Goal: Contribute content: Contribute content

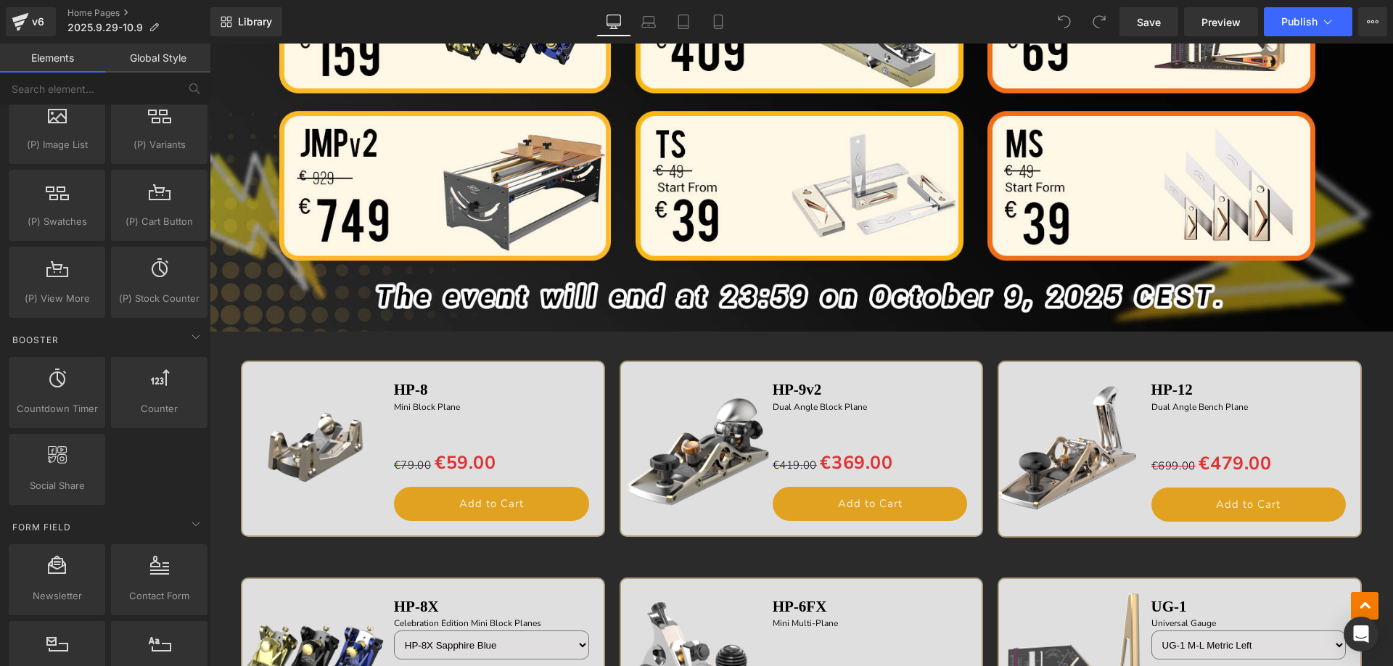
scroll to position [1668, 0]
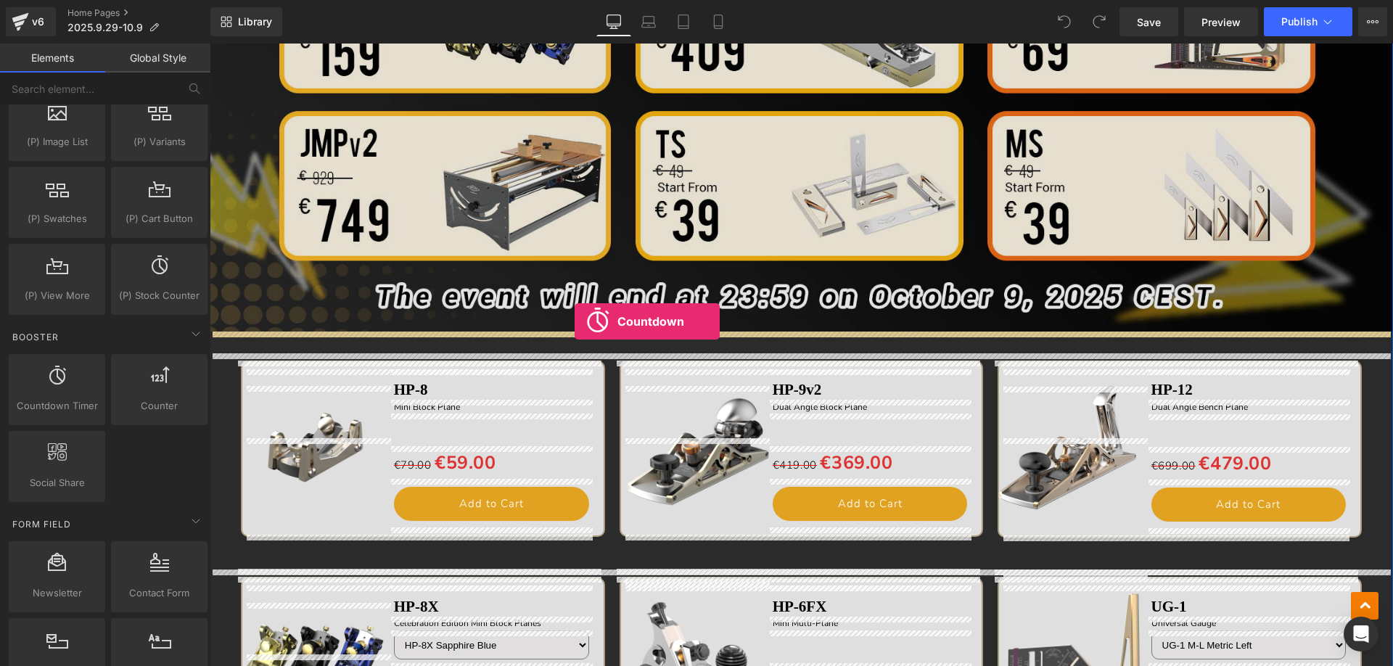
drag, startPoint x: 279, startPoint y: 443, endPoint x: 574, endPoint y: 321, distance: 319.4
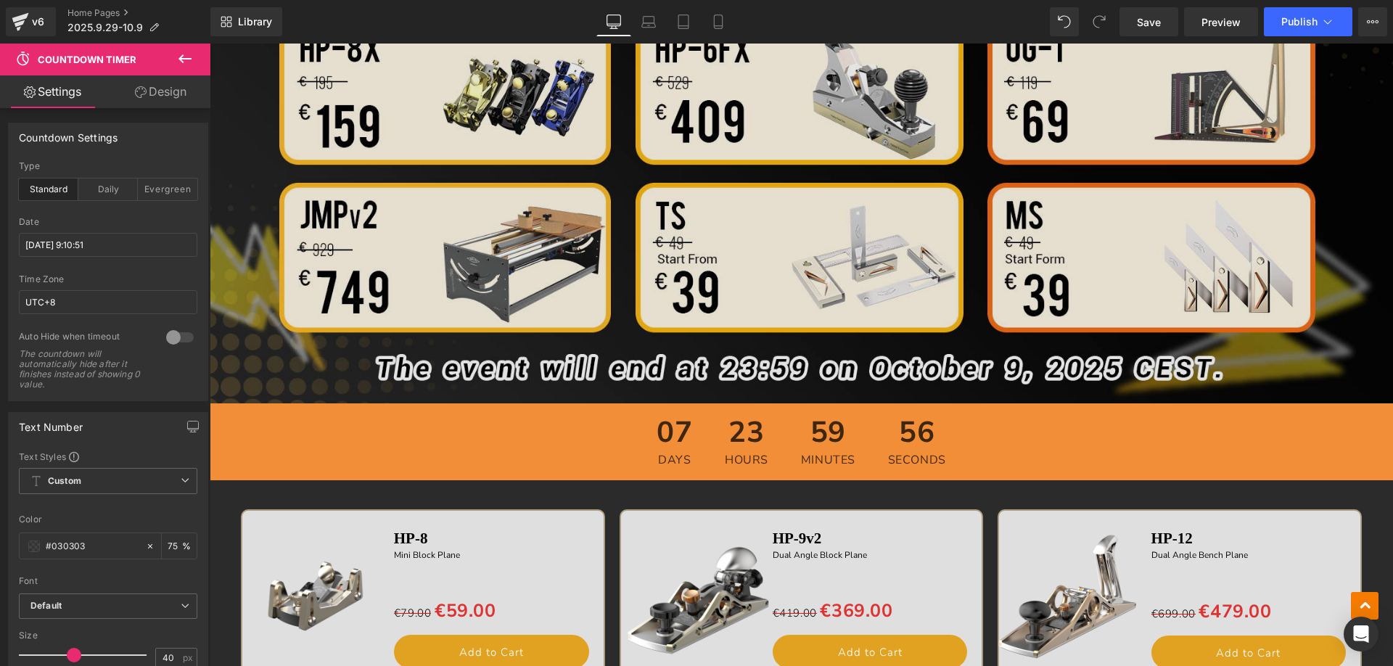
scroll to position [1020, 0]
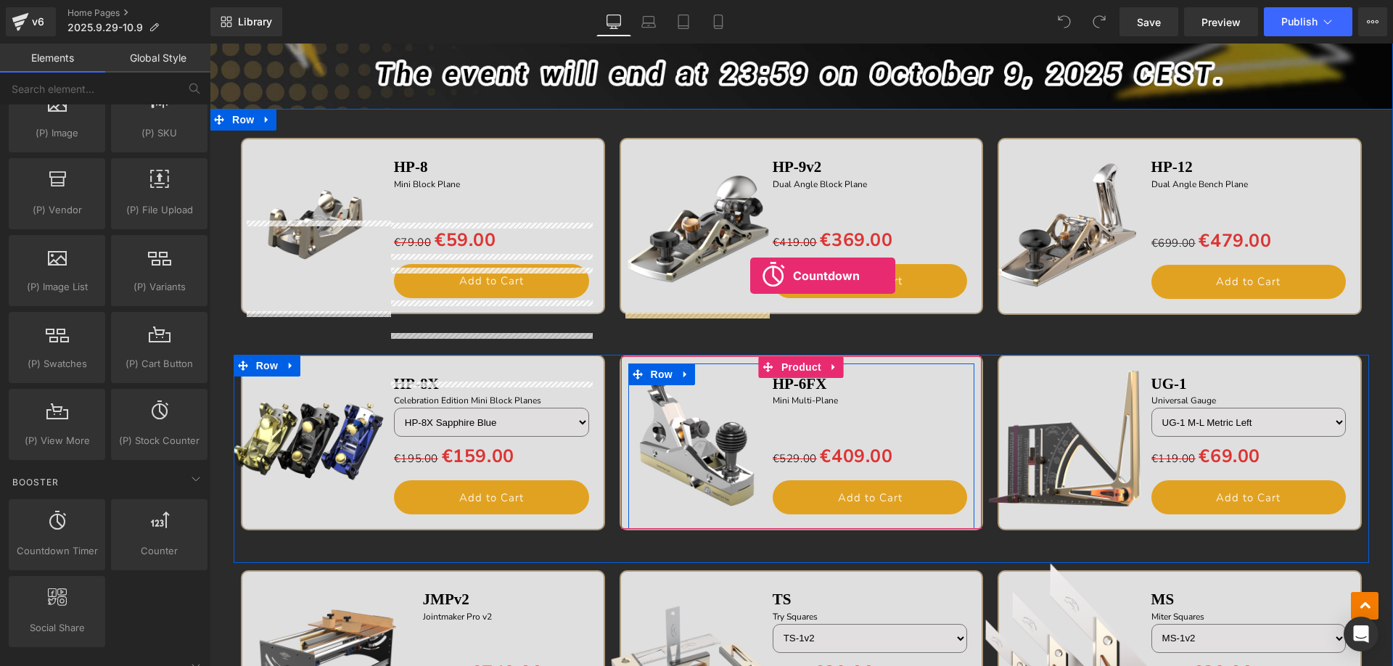
scroll to position [1161, 0]
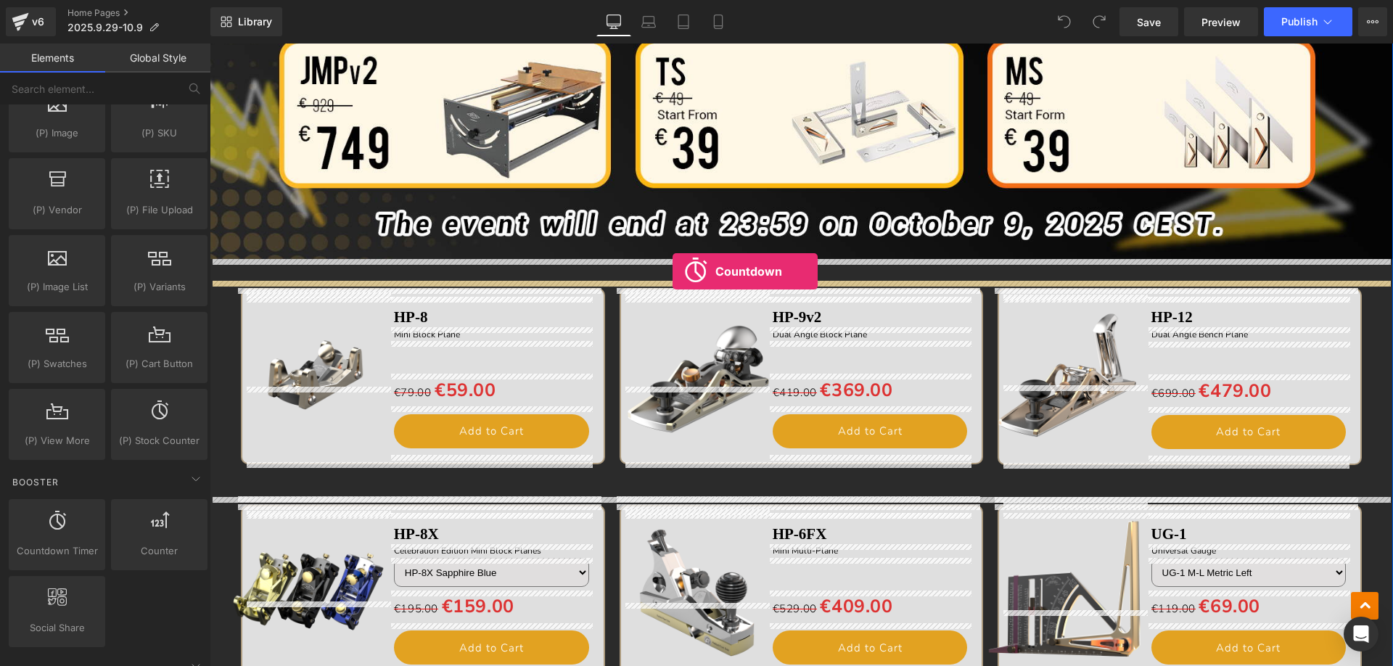
drag, startPoint x: 287, startPoint y: 574, endPoint x: 672, endPoint y: 271, distance: 490.2
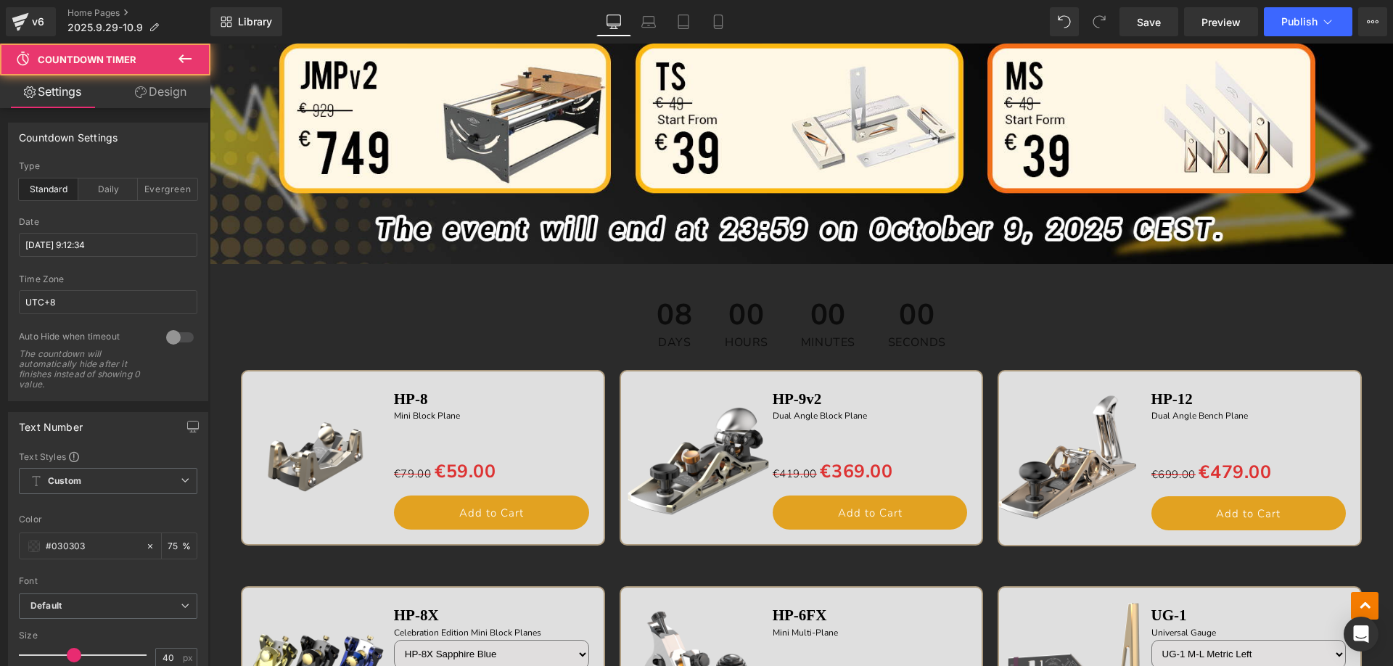
scroll to position [1165, 0]
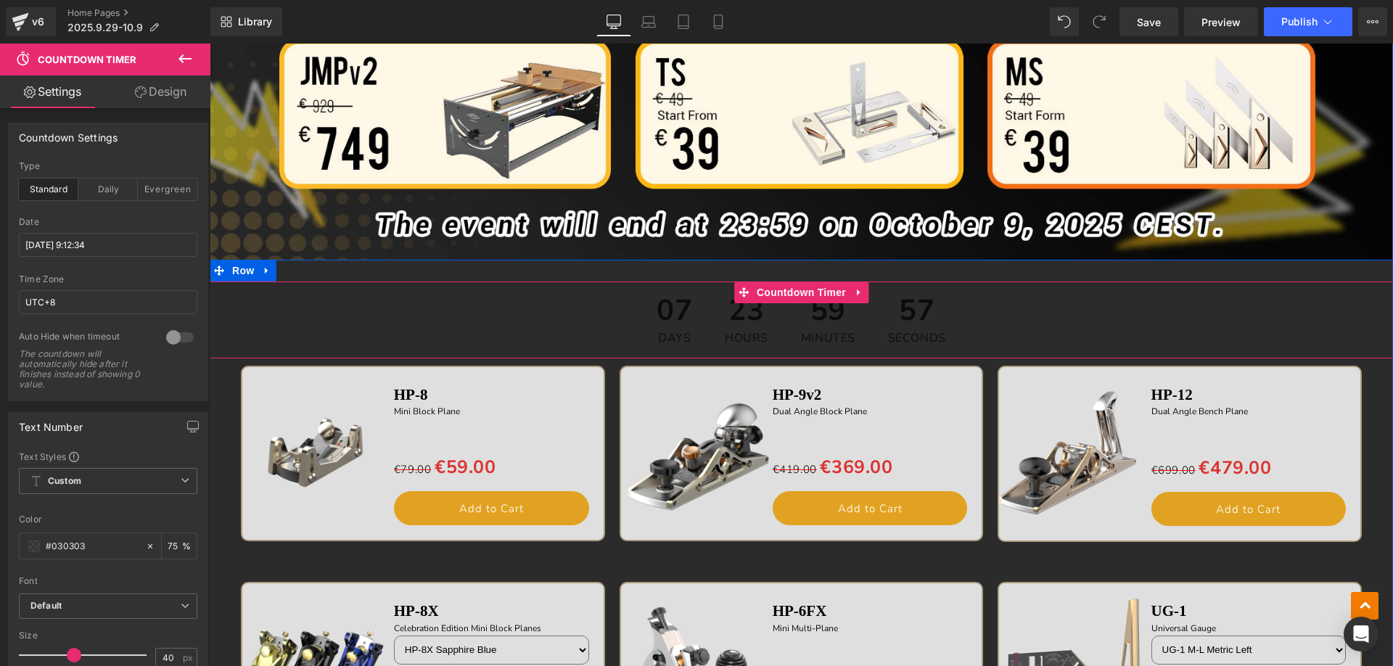
drag, startPoint x: 790, startPoint y: 292, endPoint x: 672, endPoint y: 293, distance: 118.2
click at [790, 291] on span "Countdown Timer" at bounding box center [801, 292] width 96 height 22
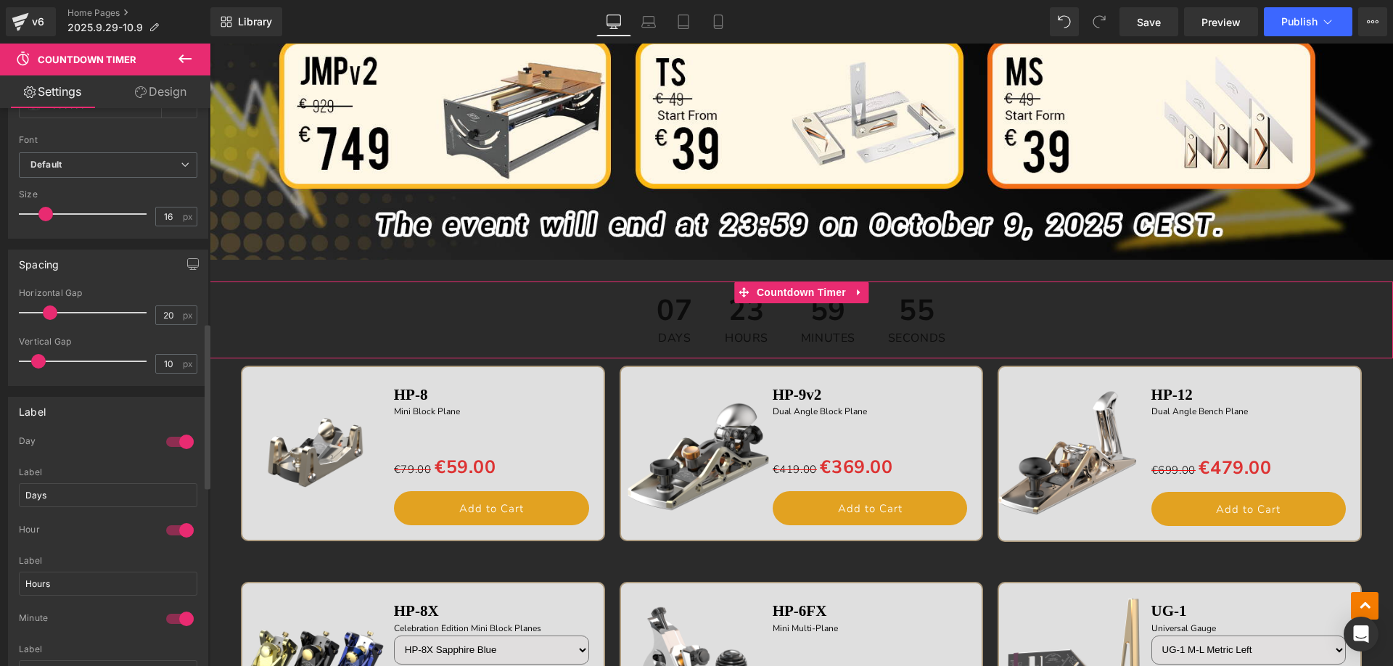
scroll to position [725, 0]
click at [173, 436] on div at bounding box center [179, 435] width 35 height 23
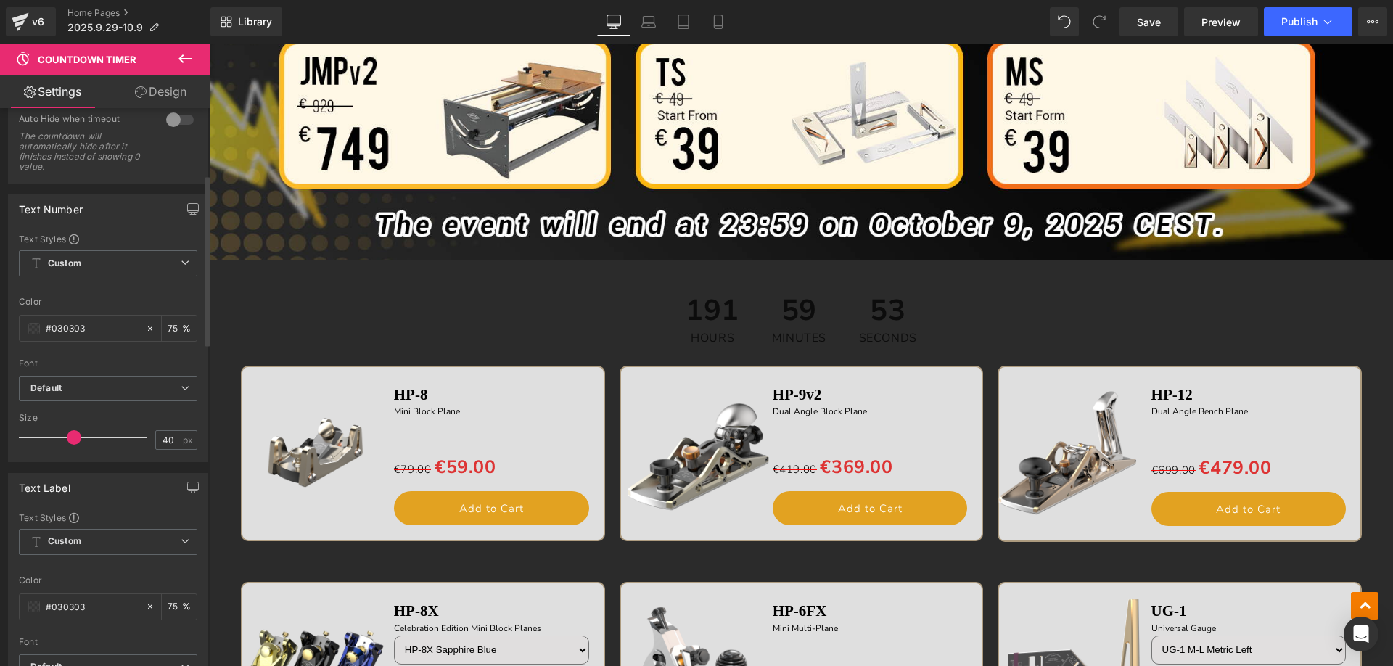
scroll to position [0, 0]
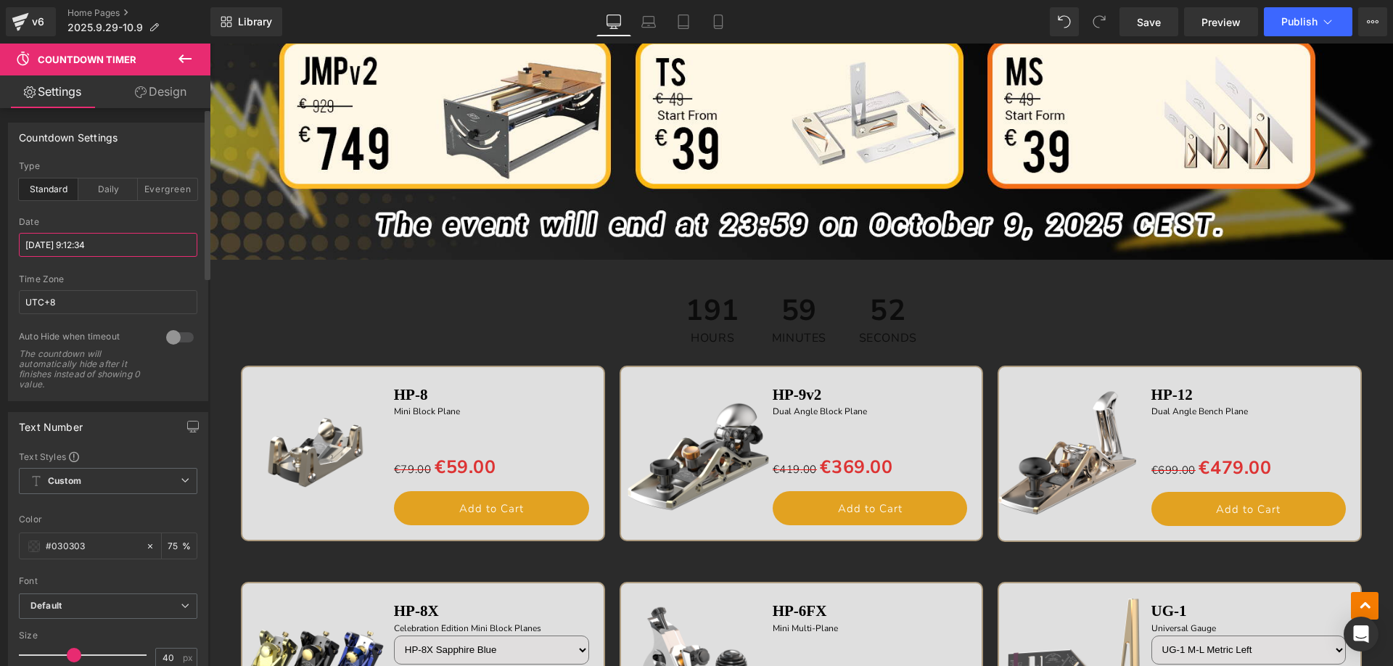
click at [95, 250] on input "[DATE] 9:12:34" at bounding box center [108, 245] width 178 height 24
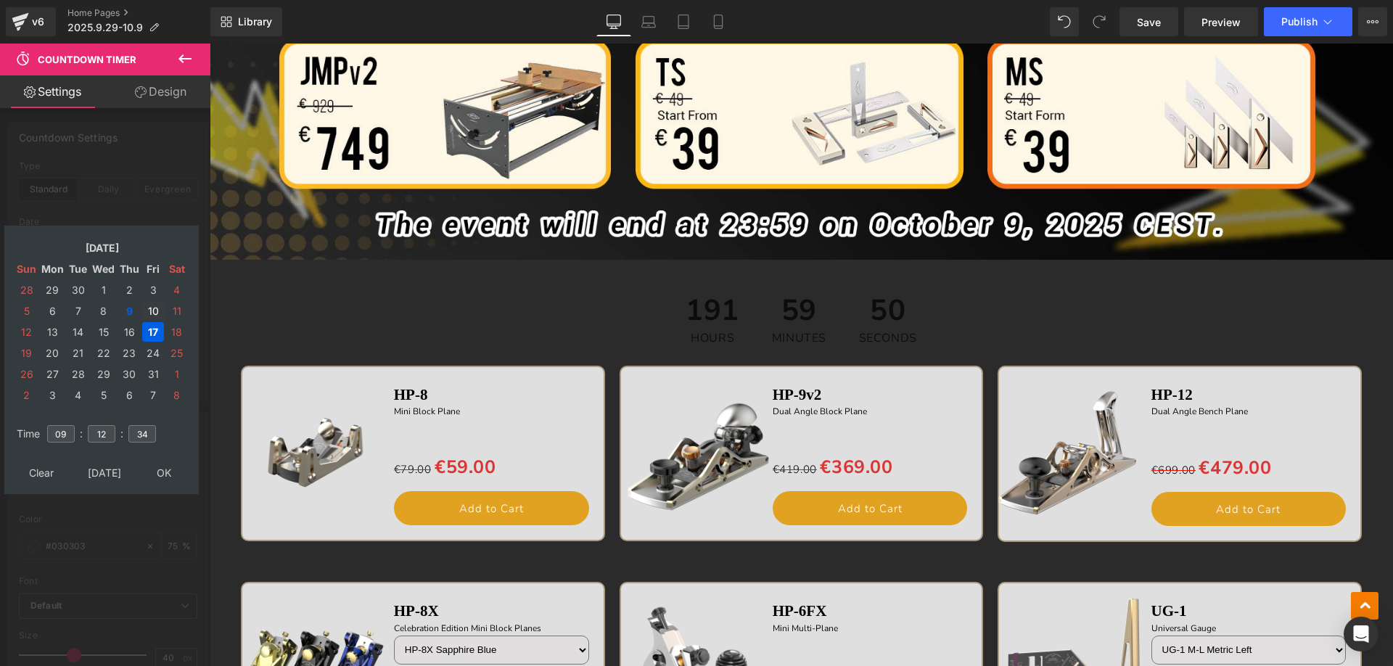
click at [149, 310] on td "10" at bounding box center [153, 311] width 22 height 20
drag, startPoint x: 69, startPoint y: 437, endPoint x: 46, endPoint y: 433, distance: 22.8
click at [47, 433] on input "09" at bounding box center [61, 433] width 28 height 17
type input "06"
drag, startPoint x: 108, startPoint y: 436, endPoint x: 89, endPoint y: 429, distance: 20.0
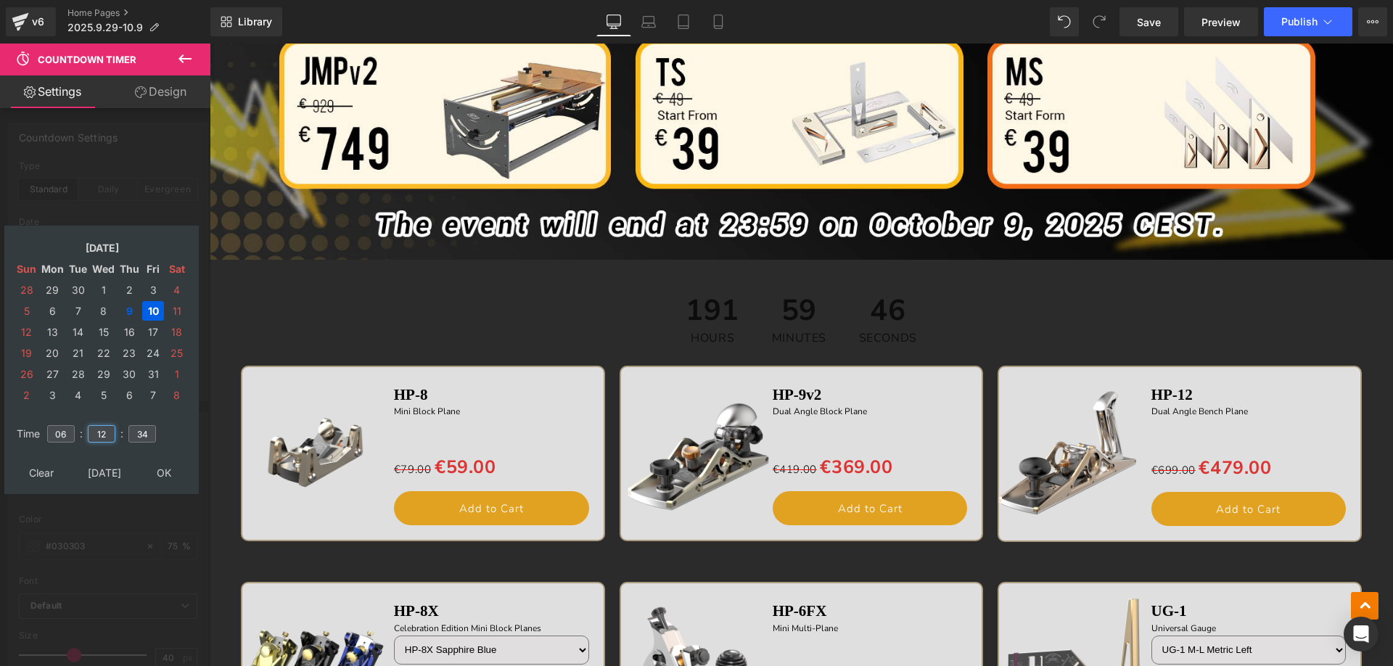
click at [89, 429] on input "12" at bounding box center [102, 433] width 28 height 17
type input "00"
drag, startPoint x: 147, startPoint y: 432, endPoint x: 126, endPoint y: 430, distance: 21.1
click at [125, 429] on tr "Time 06 : 00 : 34" at bounding box center [101, 425] width 177 height 16
click at [146, 433] on input "00" at bounding box center [142, 433] width 28 height 17
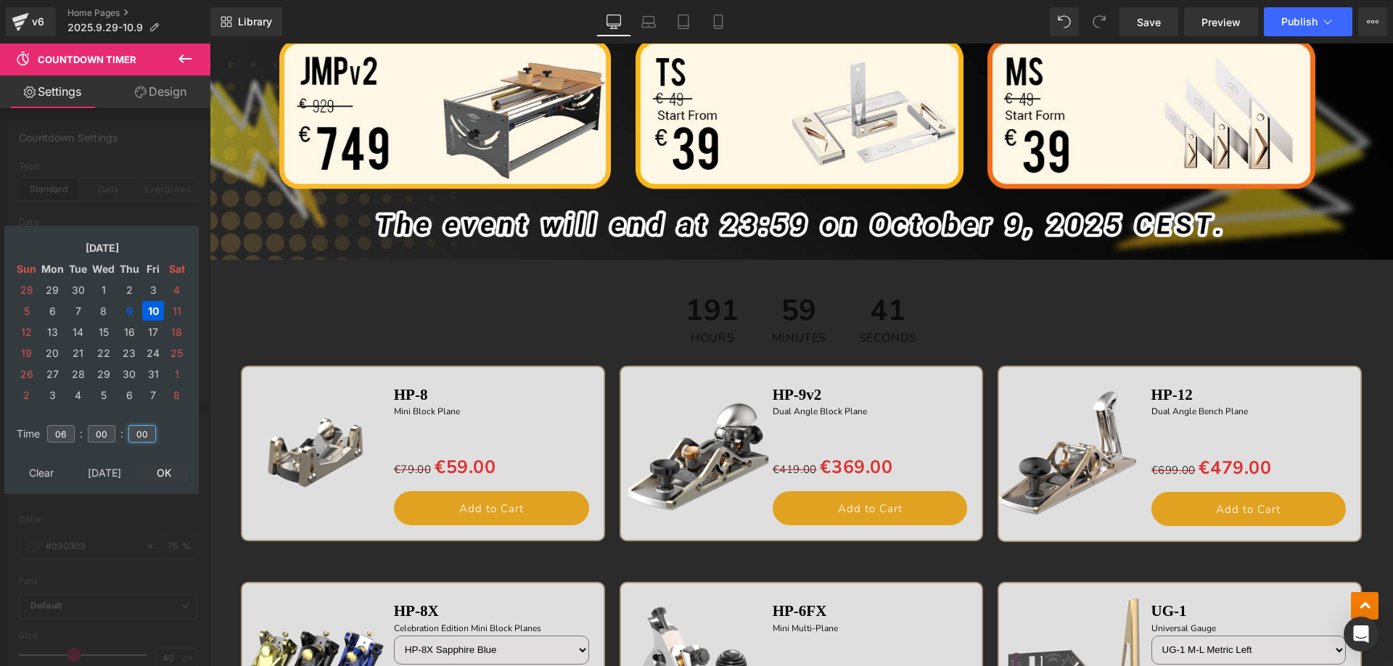
type input "00"
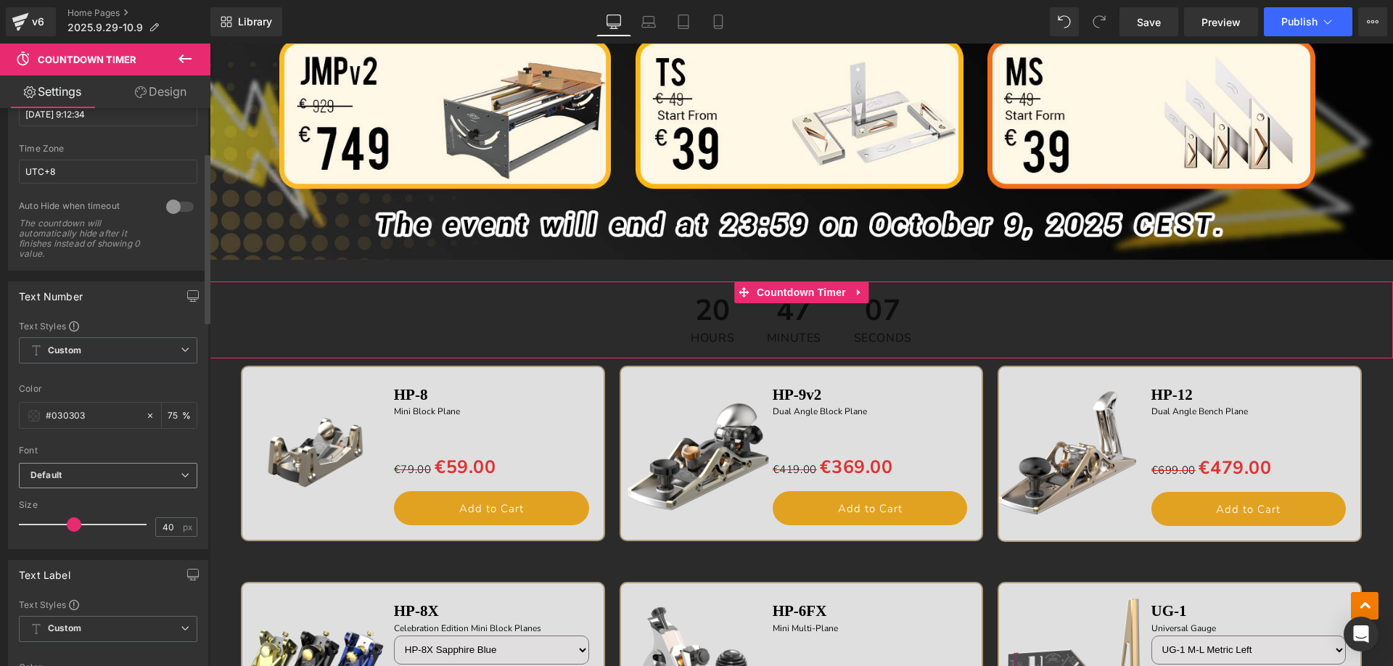
scroll to position [145, 0]
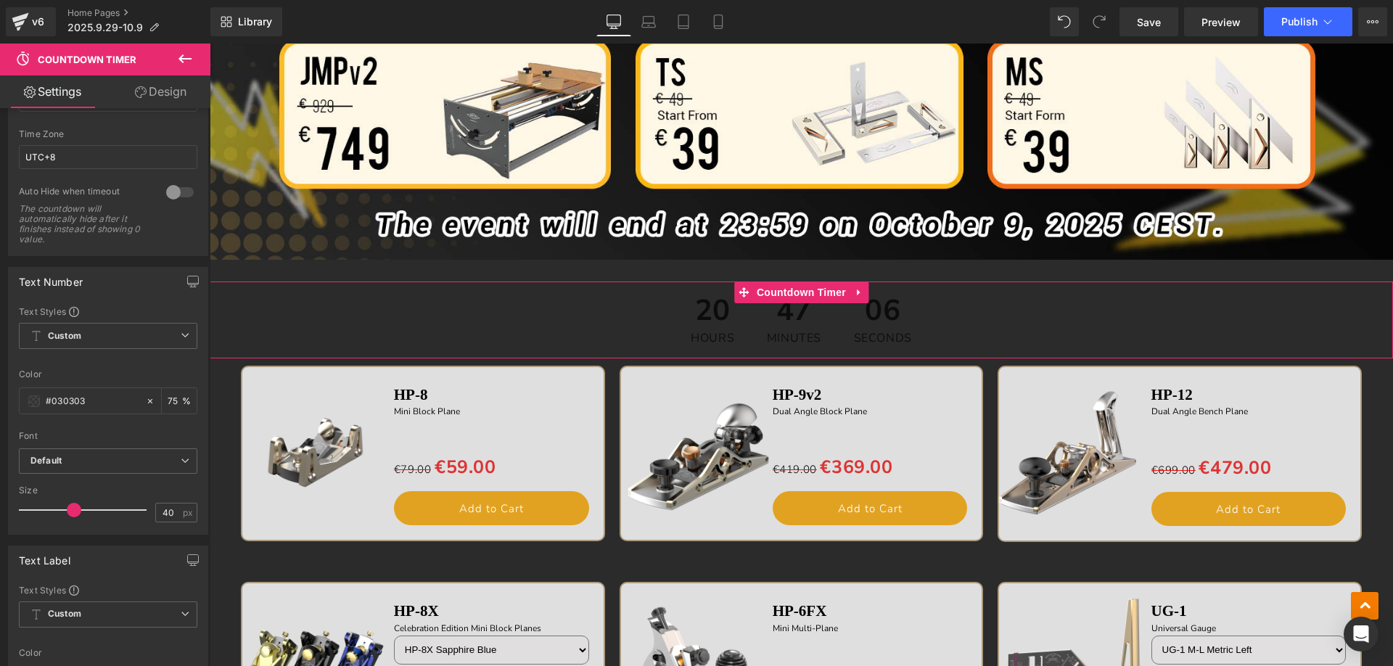
drag, startPoint x: 97, startPoint y: 394, endPoint x: -15, endPoint y: 398, distance: 111.8
click at [0, 398] on html "Countdown Timer You are previewing how the will restyle your page. You can not …" at bounding box center [696, 333] width 1393 height 666
paste input "ff0a0a"
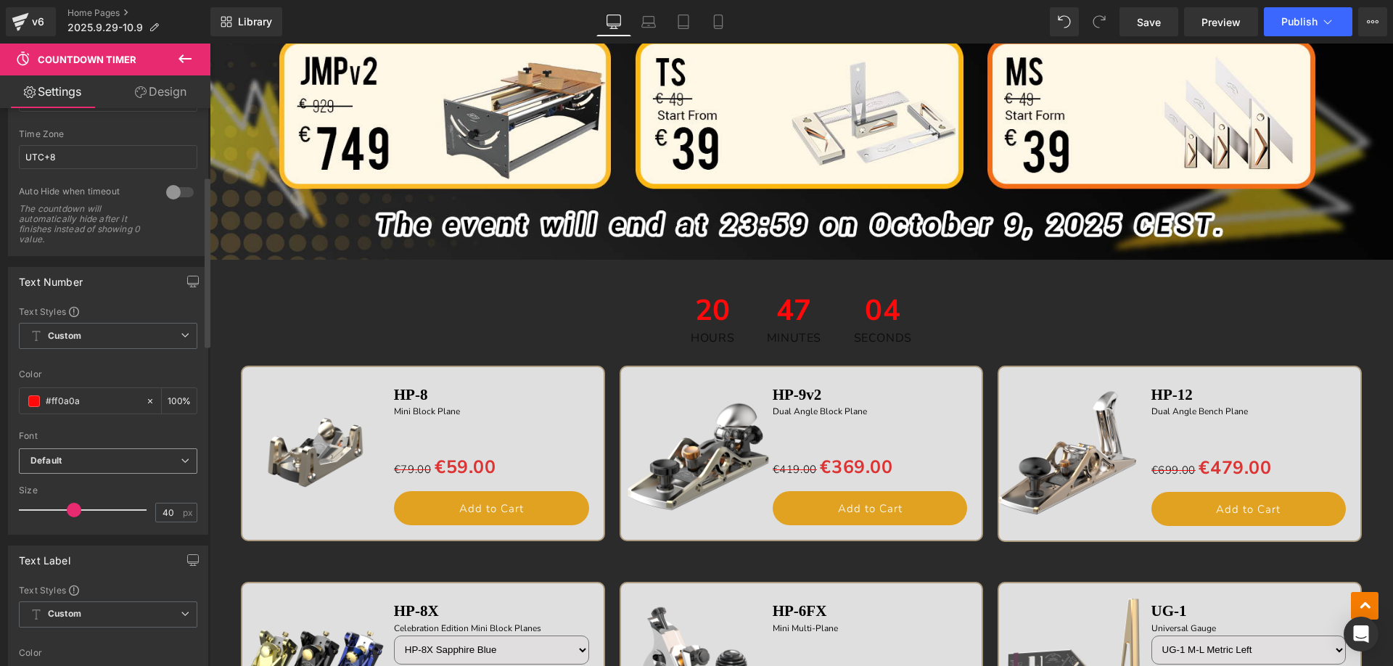
scroll to position [435, 0]
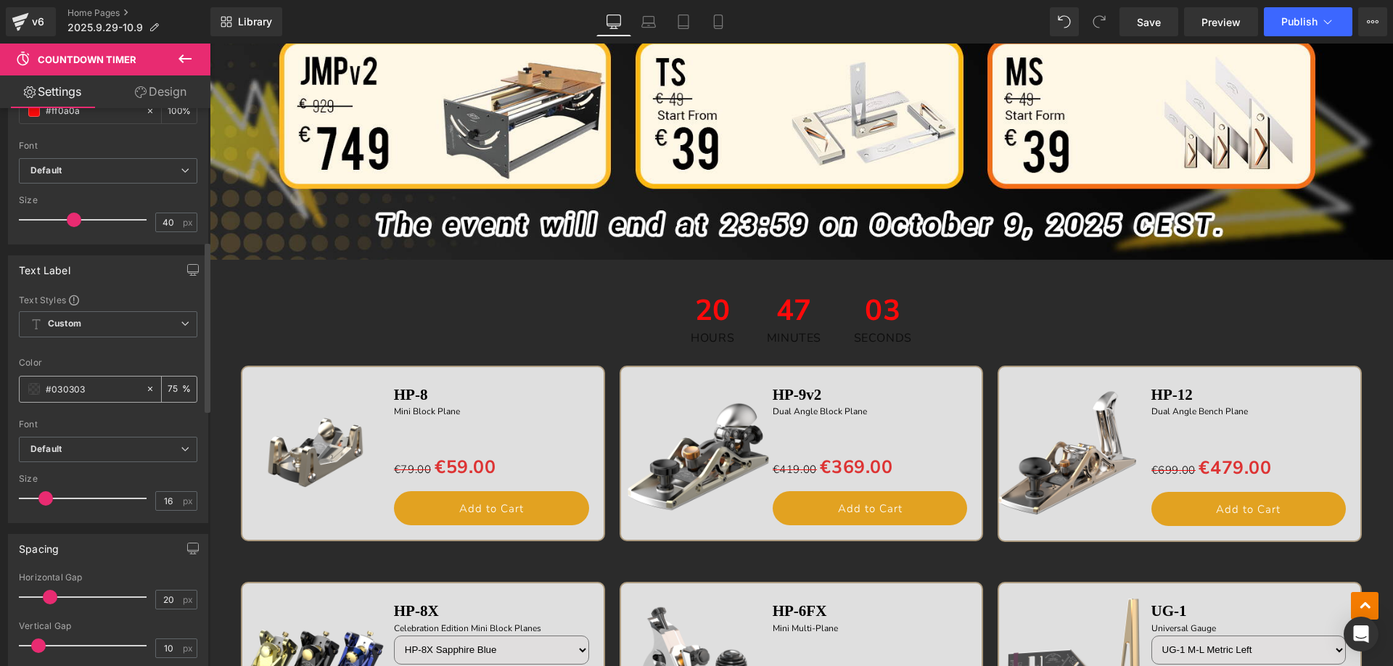
type input "#ff0a0a"
drag, startPoint x: 95, startPoint y: 393, endPoint x: 28, endPoint y: 382, distance: 67.7
click at [0, 384] on html "Countdown Timer You are previewing how the will restyle your page. You can not …" at bounding box center [696, 333] width 1393 height 666
paste input "ff0a0a"
type input "#ff0a0a"
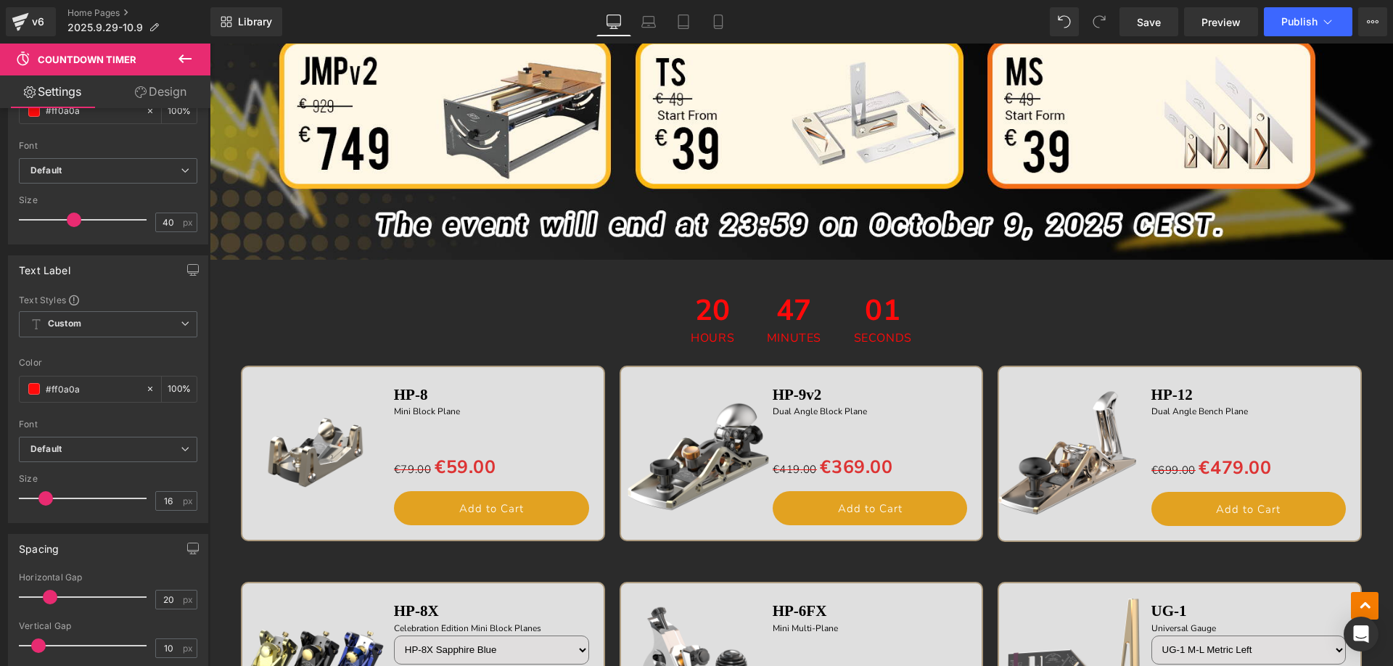
click at [180, 57] on icon at bounding box center [184, 58] width 13 height 9
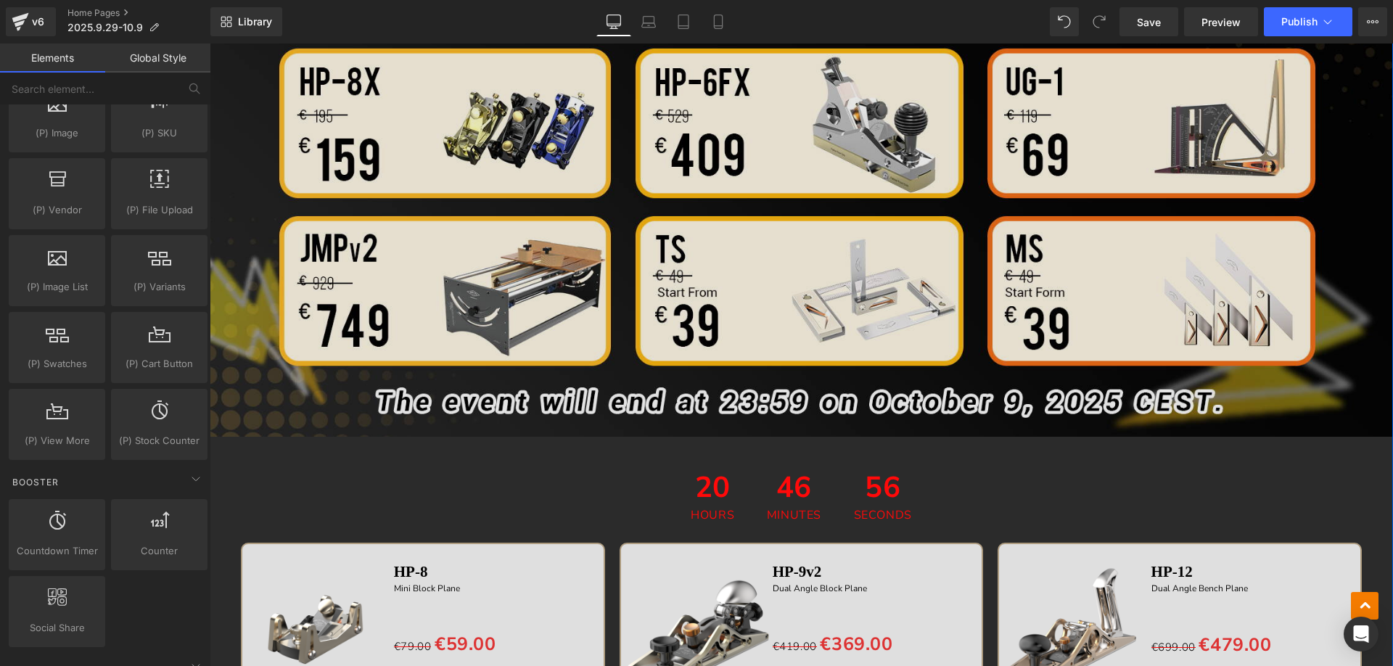
scroll to position [1092, 0]
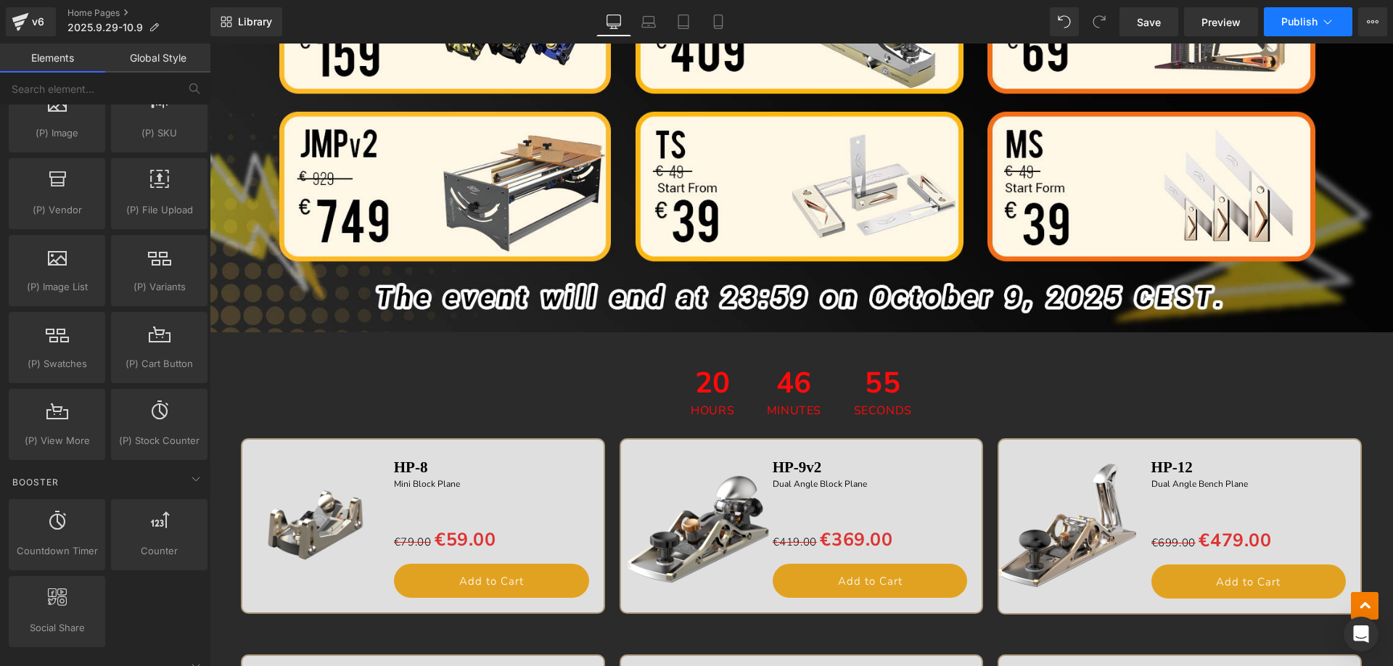
click at [1291, 22] on span "Publish" at bounding box center [1299, 22] width 36 height 12
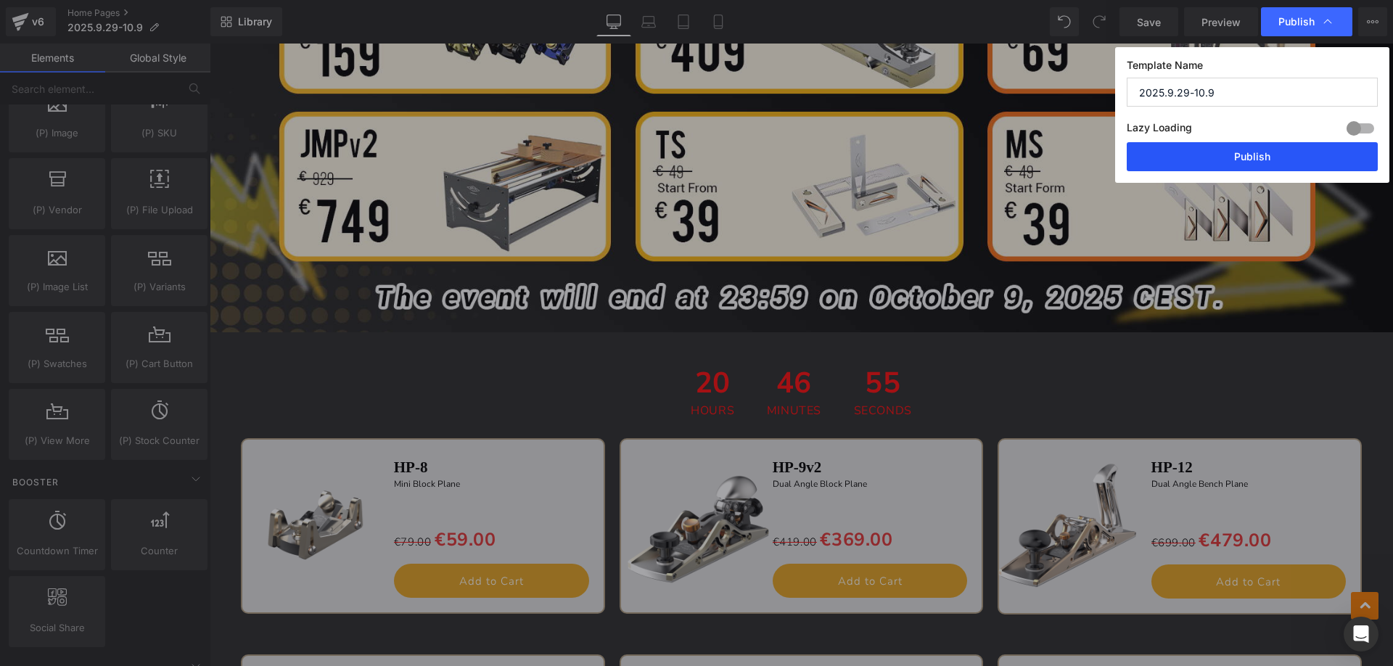
click at [1209, 155] on button "Publish" at bounding box center [1252, 156] width 251 height 29
